Goal: Information Seeking & Learning: Learn about a topic

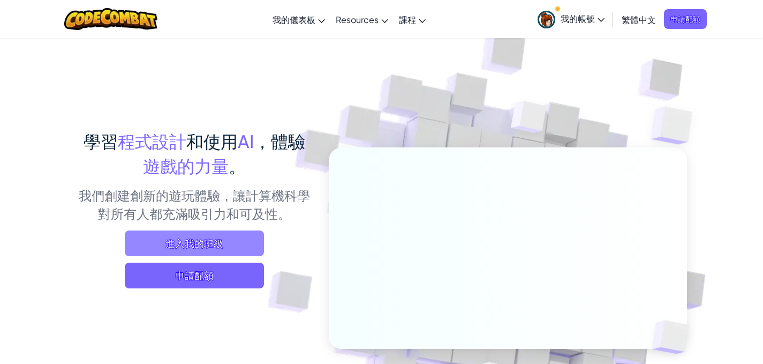
click at [211, 245] on span "進入我的班級" at bounding box center [194, 243] width 139 height 26
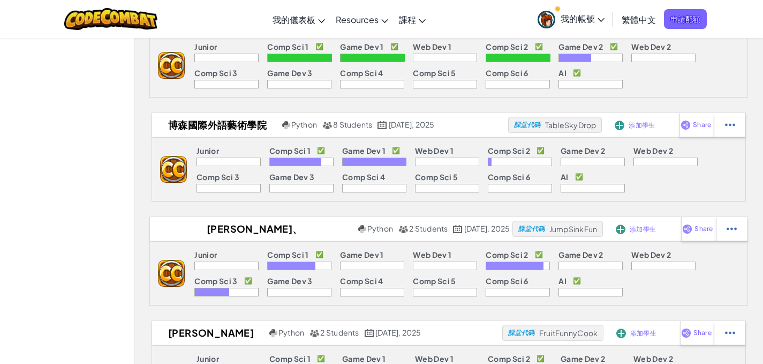
scroll to position [1071, 0]
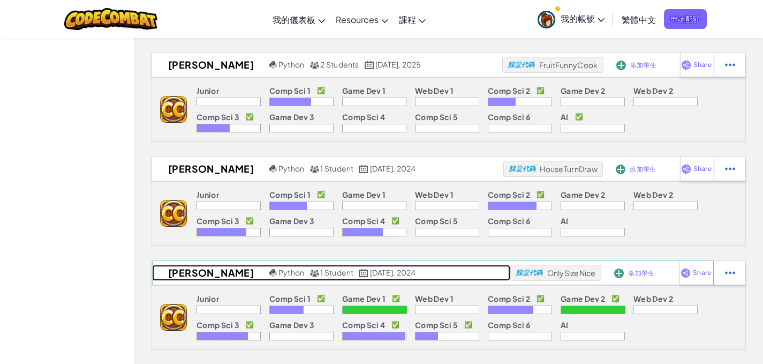
click at [191, 274] on h2 "[PERSON_NAME]" at bounding box center [209, 273] width 115 height 16
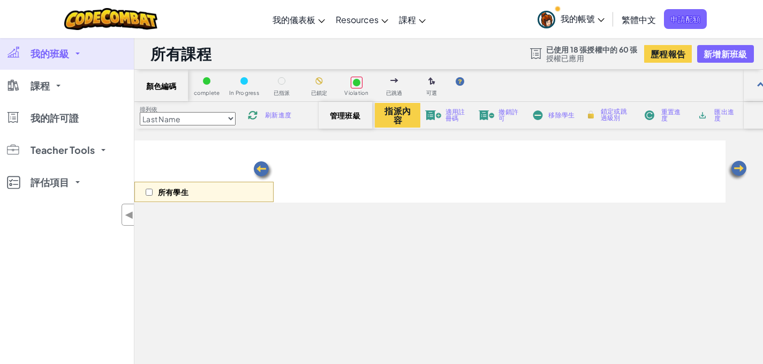
select select "569ed916efa72b0ced971447"
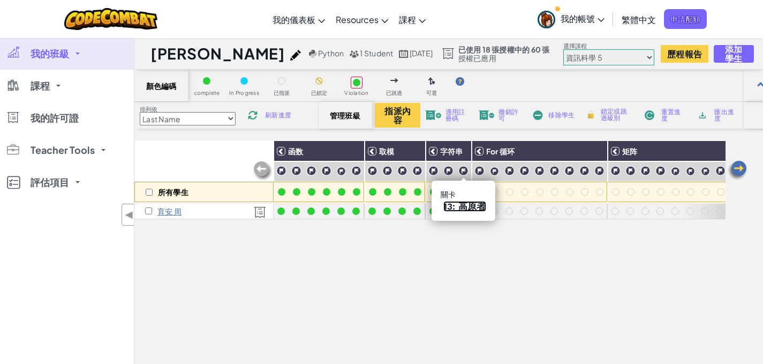
click at [458, 203] on link "13: 高原者" at bounding box center [464, 206] width 43 height 11
click at [466, 205] on link "13: 高原者" at bounding box center [464, 206] width 43 height 11
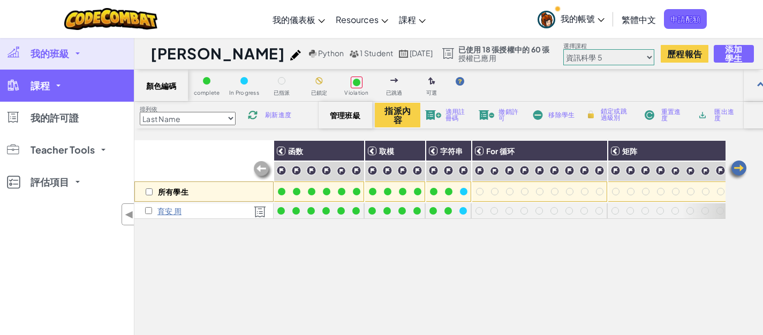
click at [68, 86] on link "課程" at bounding box center [67, 86] width 134 height 32
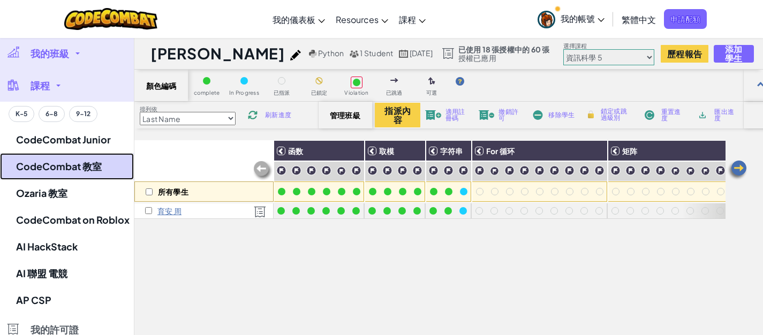
click at [75, 161] on link "CodeCombat 教室" at bounding box center [67, 166] width 134 height 27
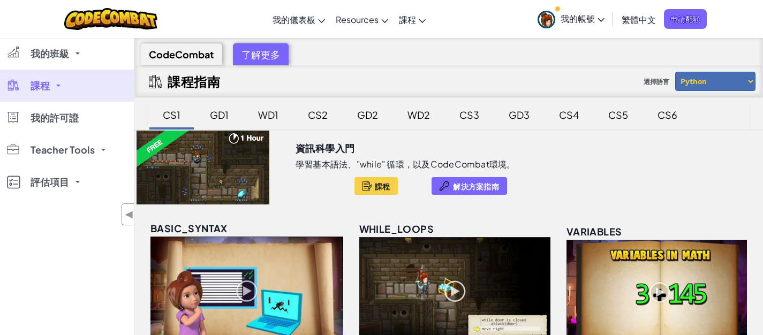
click at [625, 116] on div "CS5" at bounding box center [618, 114] width 41 height 25
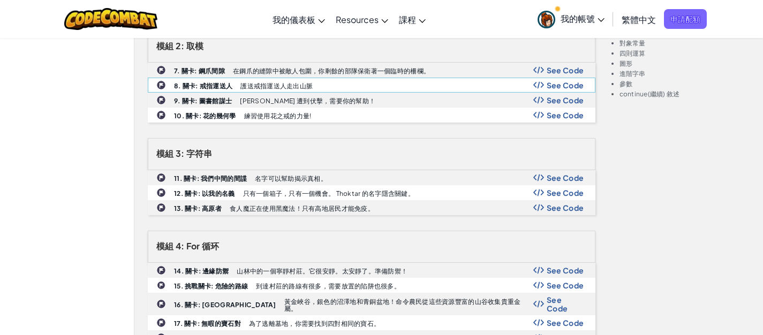
scroll to position [321, 0]
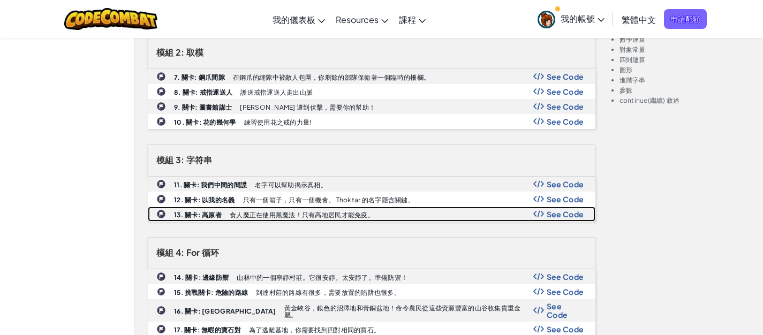
click at [561, 214] on span "See Code" at bounding box center [565, 214] width 37 height 9
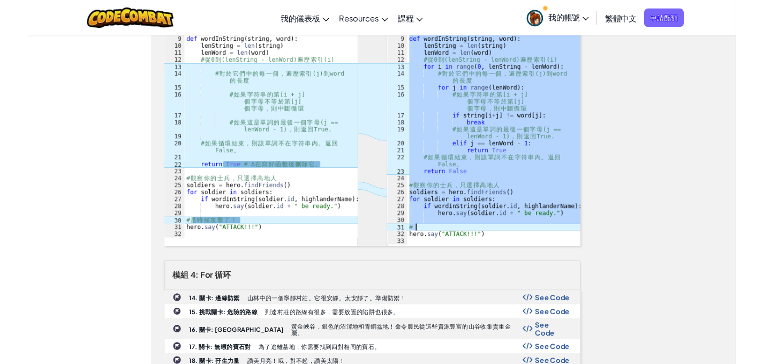
scroll to position [589, 0]
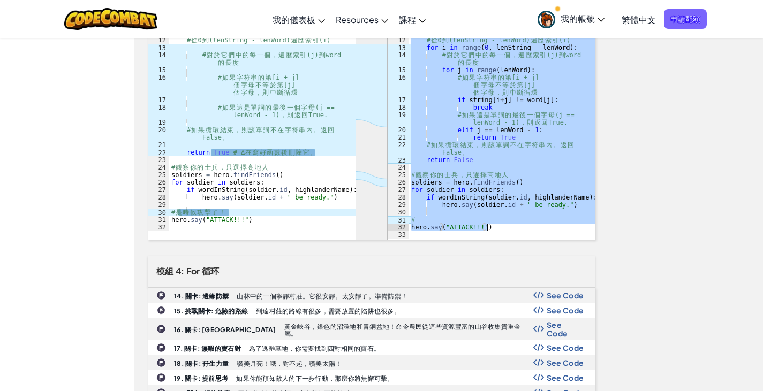
drag, startPoint x: 412, startPoint y: 118, endPoint x: 542, endPoint y: 228, distance: 170.6
click at [542, 228] on div "# 你 必 須 擊 敗 食 人 魔 # 但 他 們 正 在 使 用 黑 魔 法 ！ # 只 有 高 地 的 士 兵 才 能 免 疫 。 # 找 到 高 地 人…" at bounding box center [502, 104] width 186 height 300
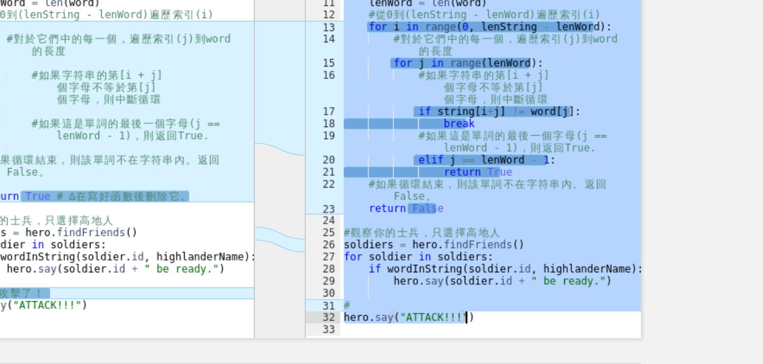
scroll to position [481, 0]
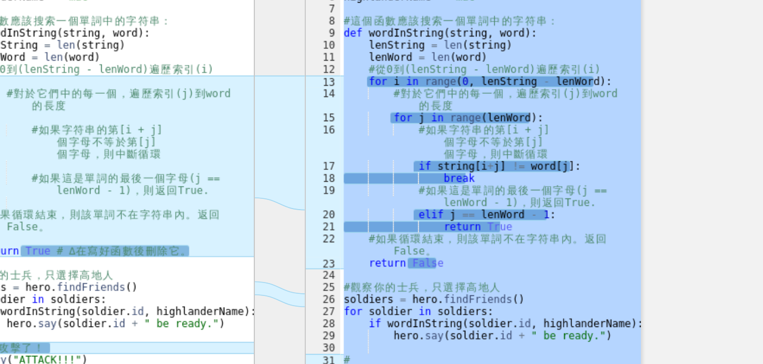
click at [482, 165] on div "# 你 必 須 擊 敗 食 人 魔 # 但 他 們 正 在 使 用 黑 魔 法 ！ # 只 有 高 地 的 士 兵 才 能 免 疫 。 # 找 到 高 地 人…" at bounding box center [502, 204] width 186 height 285
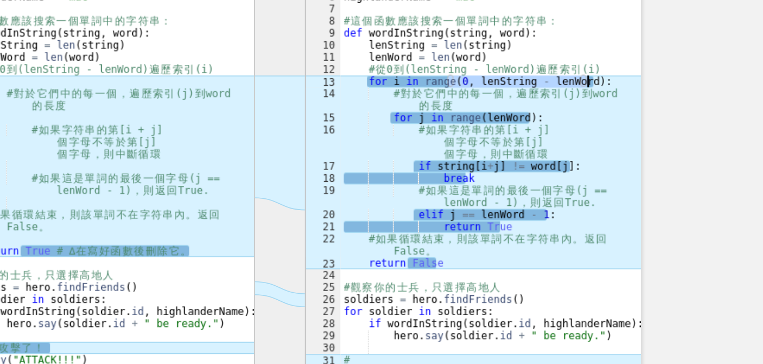
drag, startPoint x: 477, startPoint y: 156, endPoint x: 562, endPoint y: 155, distance: 85.1
click at [562, 155] on div "# 你 必 須 擊 敗 食 人 魔 # 但 他 們 正 在 使 用 黑 魔 法 ！ # 只 有 高 地 的 士 兵 才 能 免 疫 。 # 找 到 高 地 人…" at bounding box center [502, 212] width 186 height 300
type textarea "for i in range(0, lenString - lenWord):"
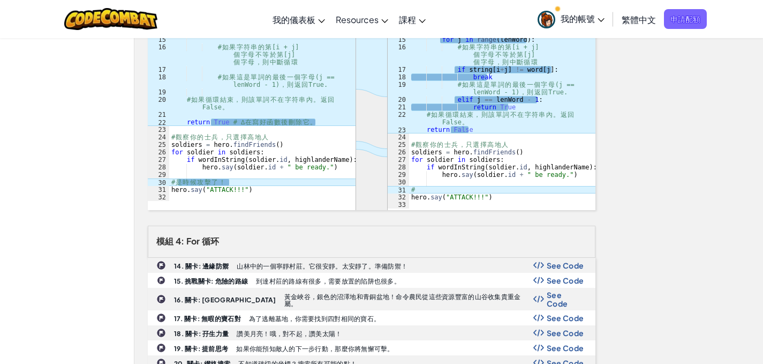
scroll to position [642, 0]
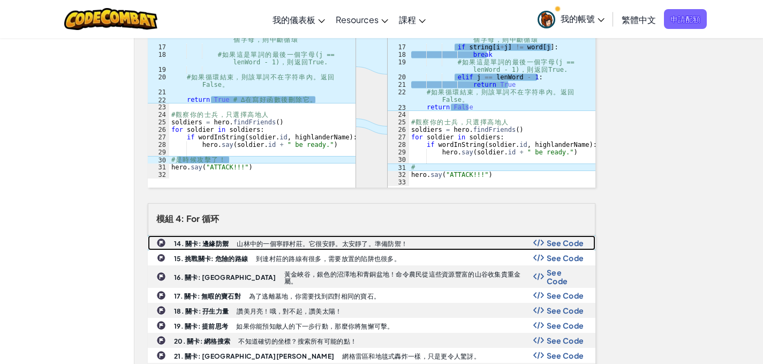
click at [543, 239] on img at bounding box center [538, 242] width 11 height 7
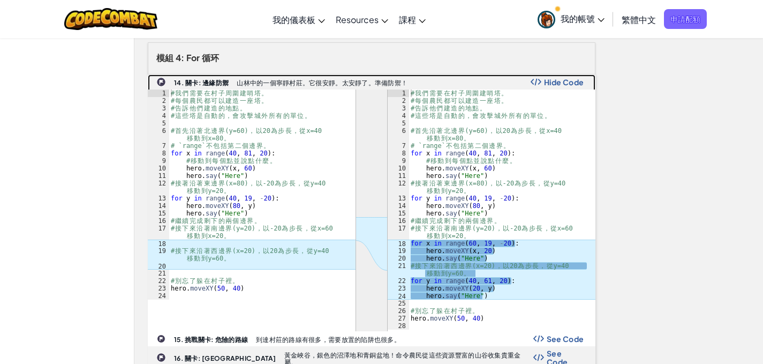
scroll to position [910, 0]
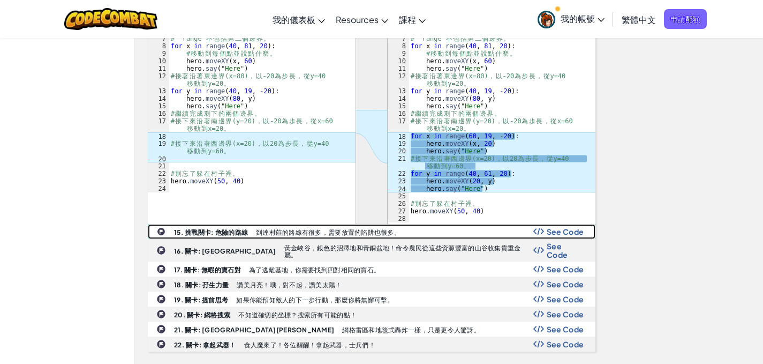
click at [557, 235] on span "See Code" at bounding box center [565, 231] width 37 height 9
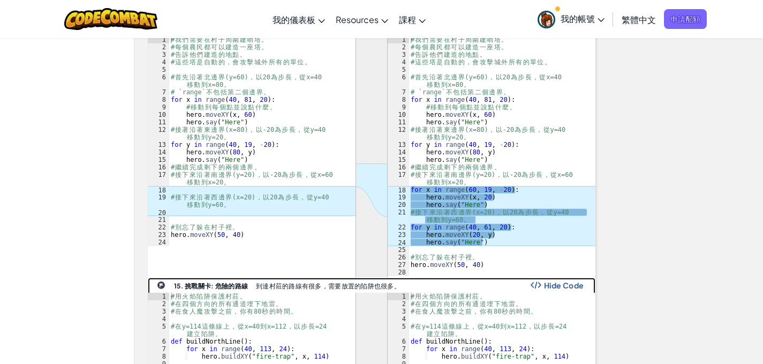
scroll to position [749, 0]
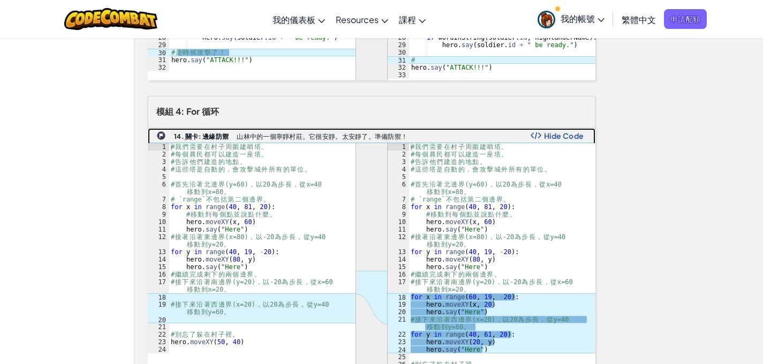
click at [213, 133] on b "14. 關卡: 邊緣防禦" at bounding box center [201, 136] width 55 height 8
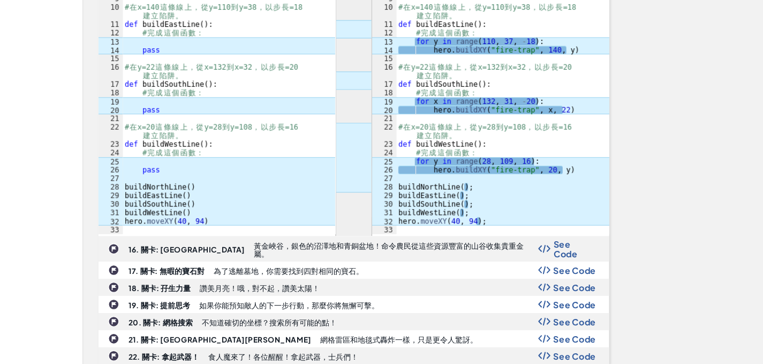
scroll to position [1175, 0]
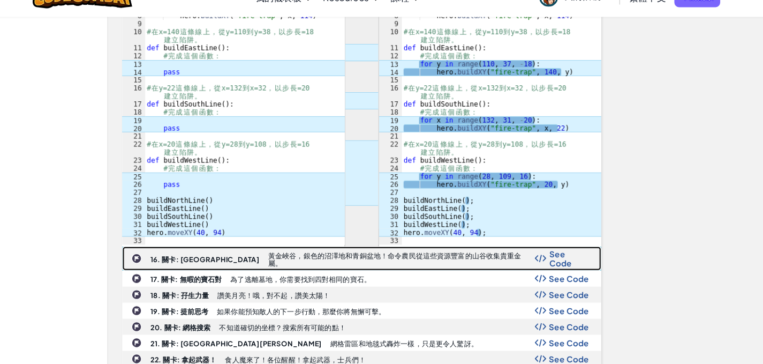
click at [560, 256] on span "See Code" at bounding box center [565, 263] width 37 height 17
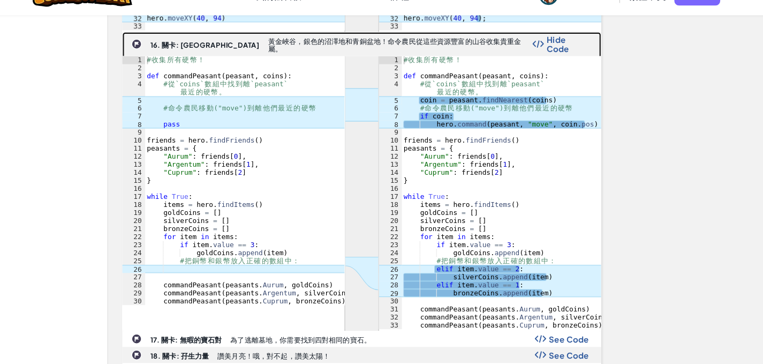
scroll to position [1373, 0]
